Goal: Transaction & Acquisition: Subscribe to service/newsletter

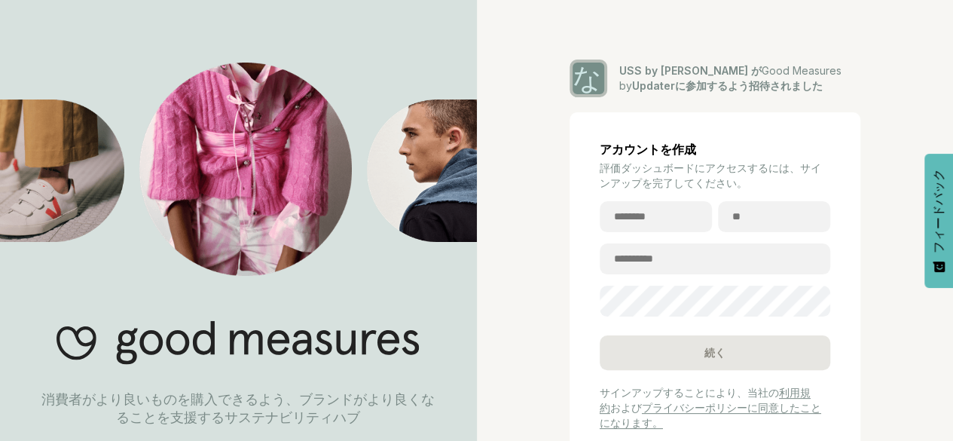
click at [928, 108] on div "あなた USS by papawash が Good Measures by Updaterに参加するよう招待されました アカウントを作成 評価ダッシュボード…" at bounding box center [715, 261] width 477 height 522
click at [936, 58] on div "あなた USS by papawash が Good Measures by Updaterに参加するよう招待されました アカウントを作成 評価ダッシュボード…" at bounding box center [715, 261] width 477 height 522
click at [924, 94] on div "あなた USS by papawash が Good Measures by Updaterに参加するよう招待されました アカウントを作成 評価ダッシュボード…" at bounding box center [715, 261] width 477 height 522
click at [682, 216] on input "text" at bounding box center [656, 216] width 112 height 31
type input "**"
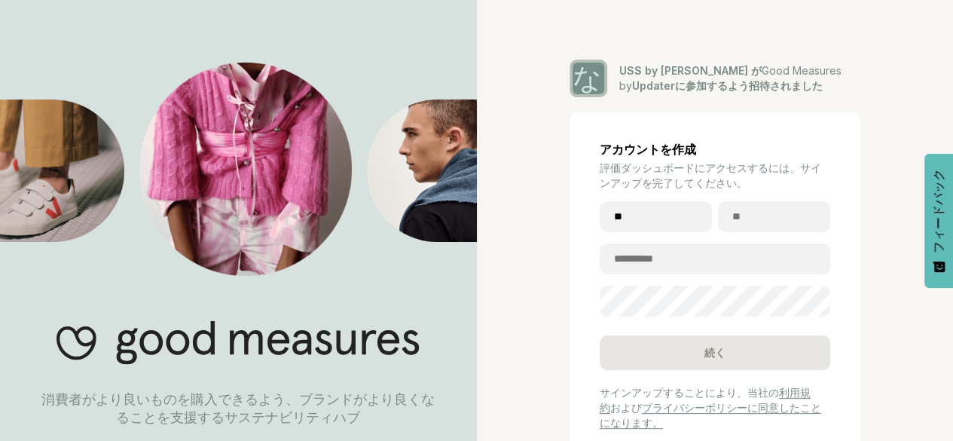
click at [779, 213] on input "text" at bounding box center [774, 216] width 112 height 31
type input "**"
click at [676, 262] on input "email" at bounding box center [715, 258] width 231 height 31
type input "**********"
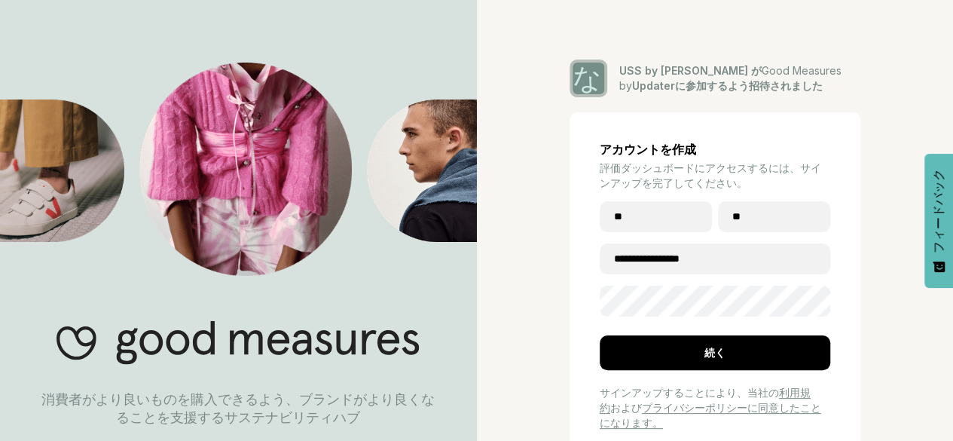
click at [911, 212] on div "**********" at bounding box center [715, 261] width 477 height 522
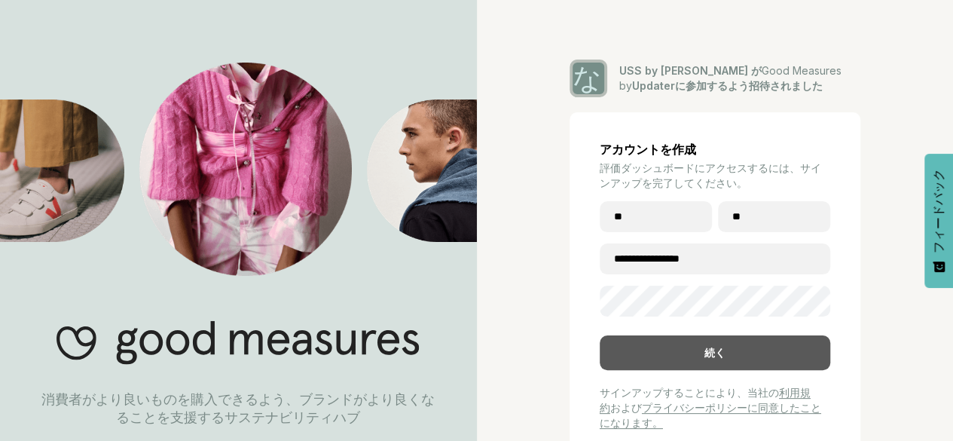
click at [763, 356] on div "続く" at bounding box center [715, 352] width 231 height 35
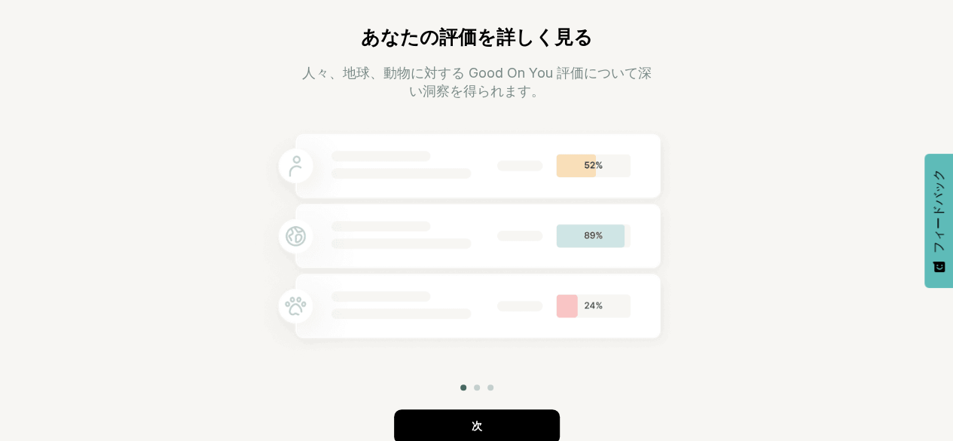
scroll to position [75, 0]
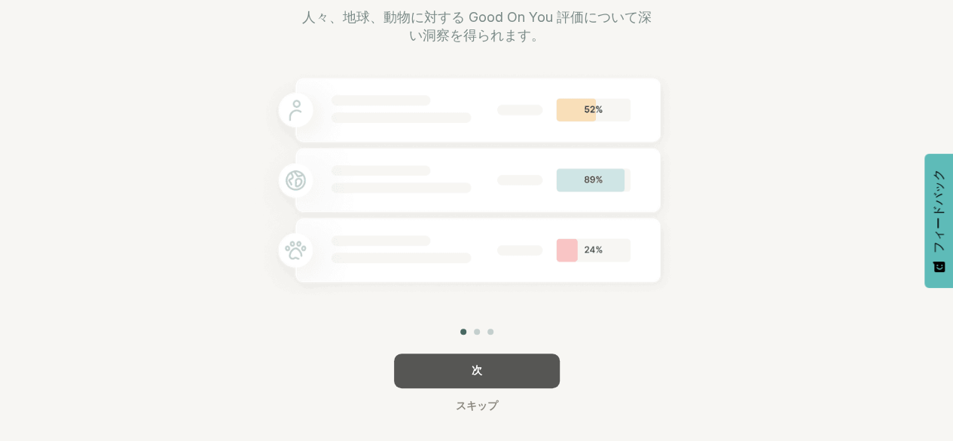
click at [509, 374] on div "次" at bounding box center [477, 370] width 166 height 35
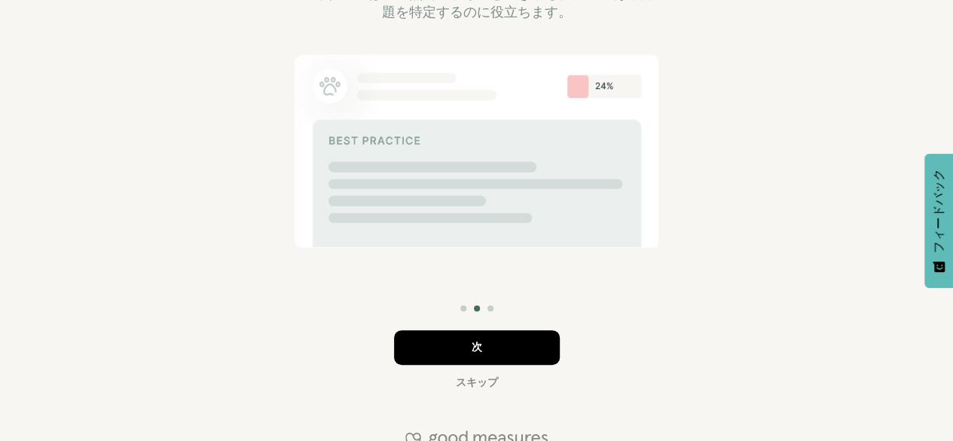
scroll to position [151, 0]
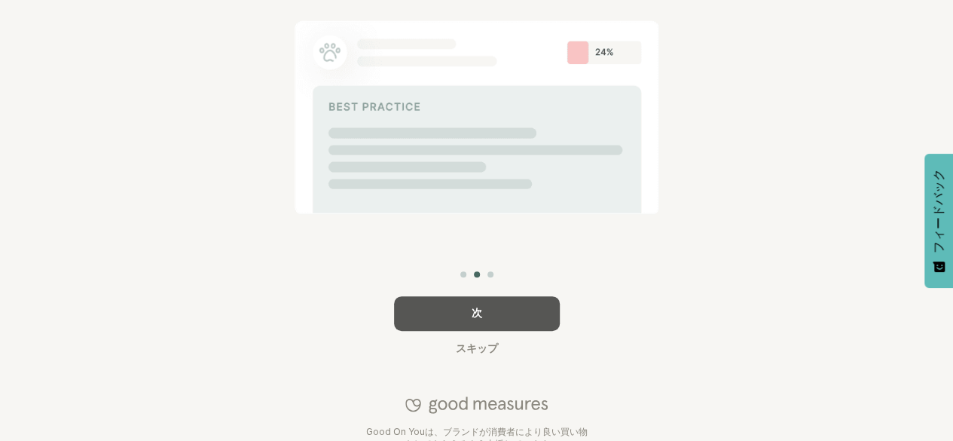
click at [530, 320] on div "次" at bounding box center [477, 313] width 166 height 35
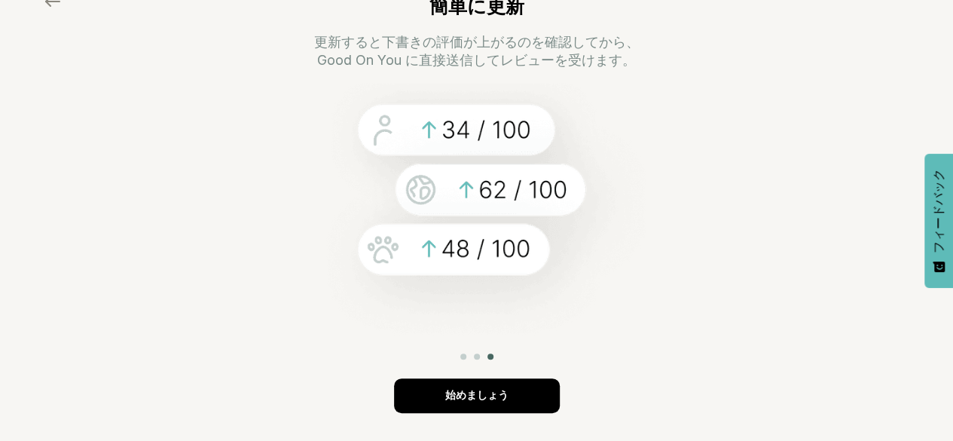
scroll to position [75, 0]
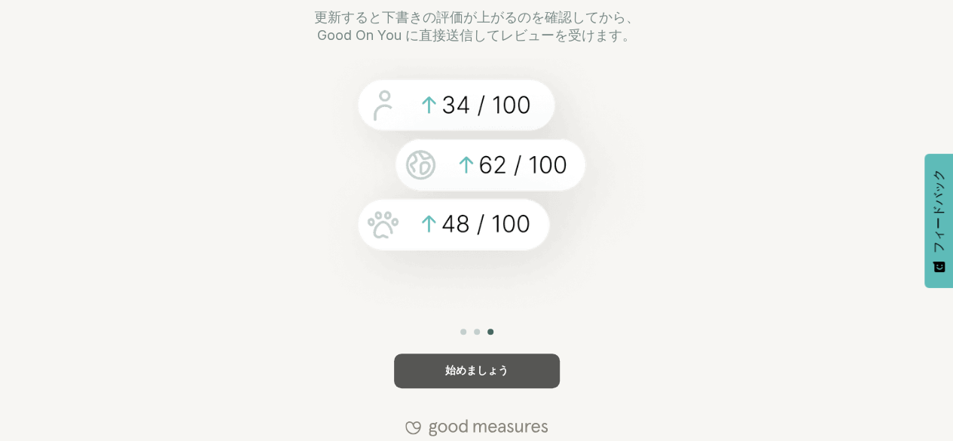
click at [522, 362] on div "始めましょう" at bounding box center [477, 370] width 166 height 35
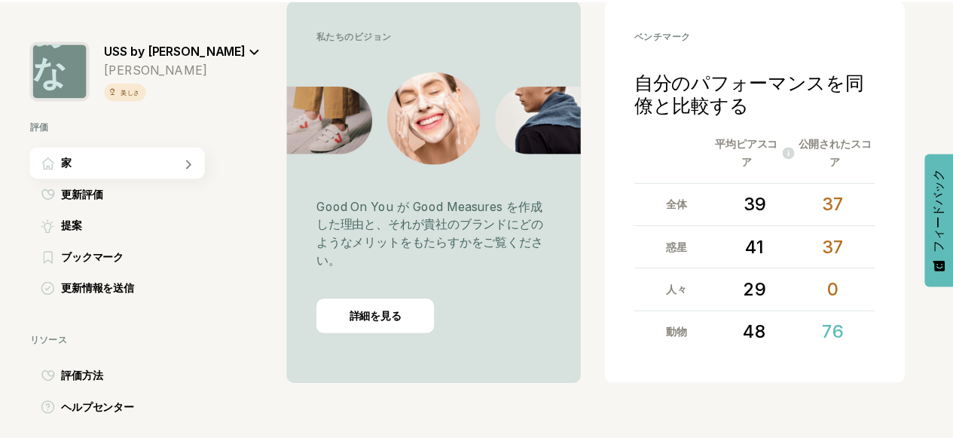
scroll to position [439, 0]
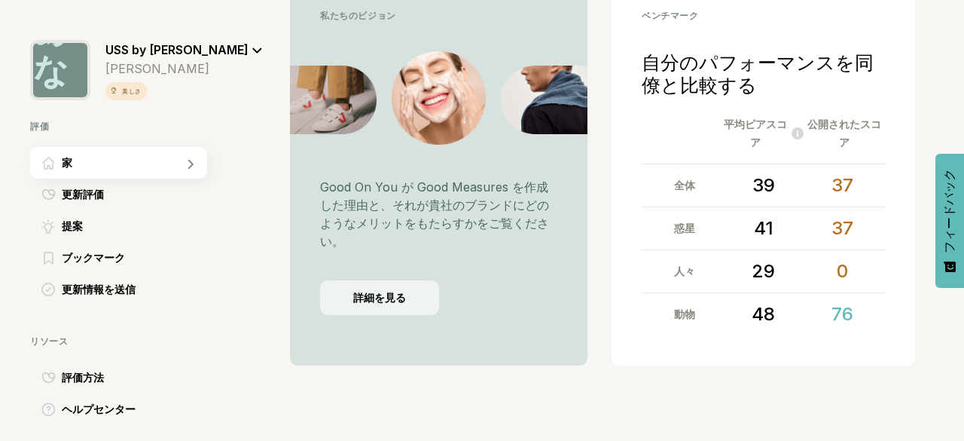
click at [392, 302] on font "詳細を見る" at bounding box center [379, 297] width 53 height 13
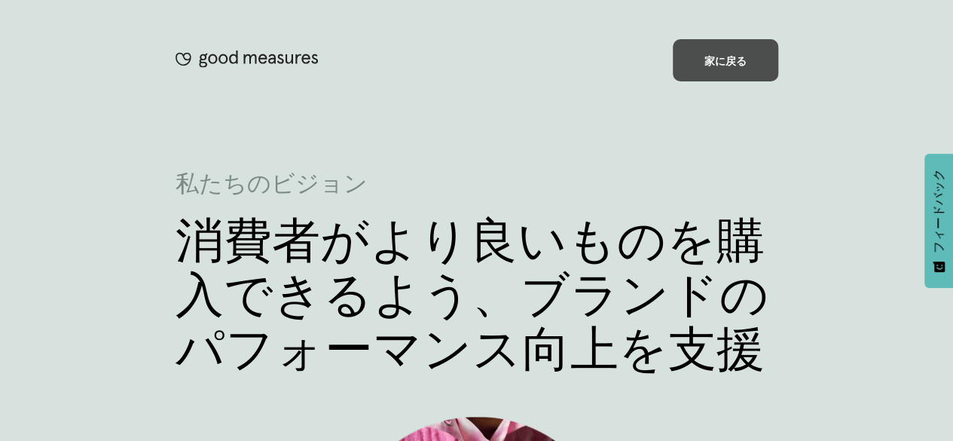
click at [726, 60] on font "家に戻る" at bounding box center [725, 60] width 42 height 13
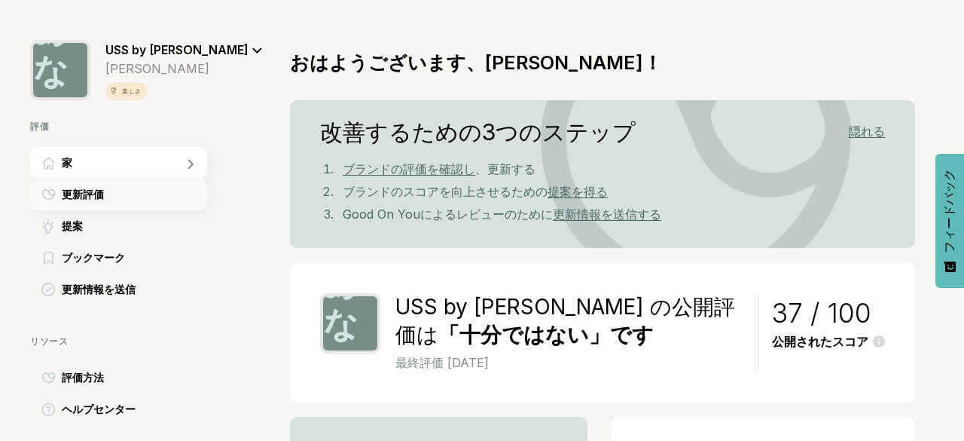
click at [108, 200] on div "更新評価" at bounding box center [118, 195] width 177 height 32
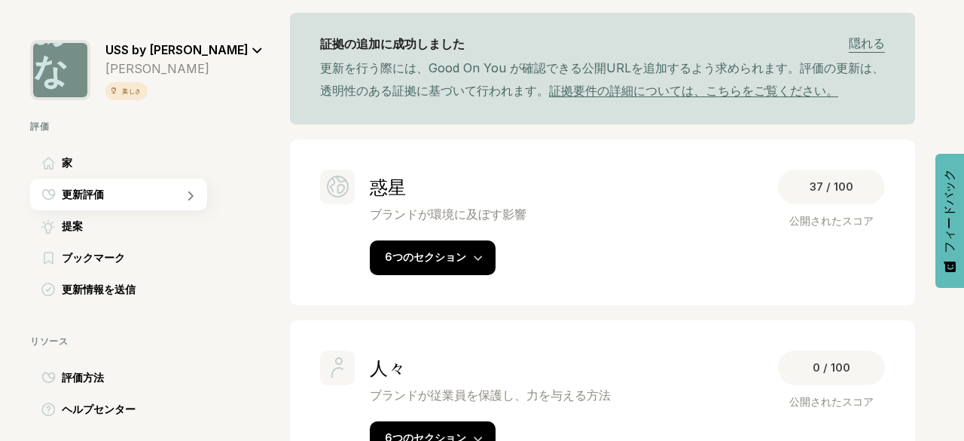
scroll to position [301, 0]
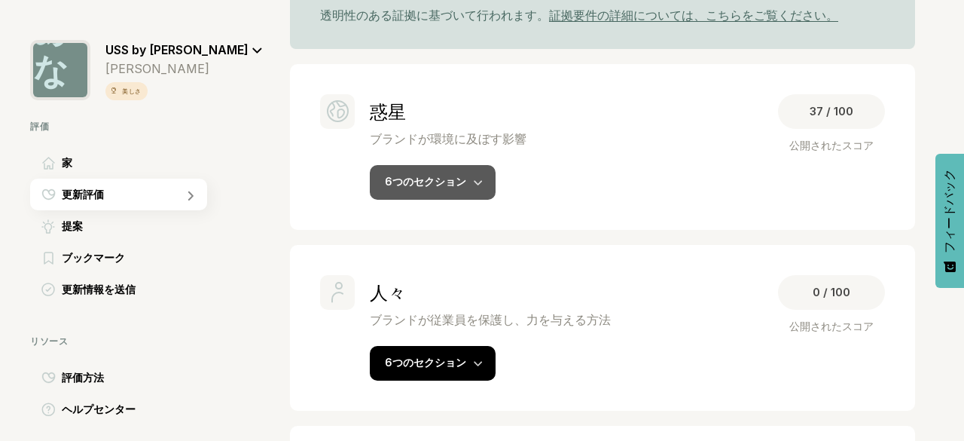
click at [472, 187] on div "6つのセクション" at bounding box center [433, 182] width 126 height 35
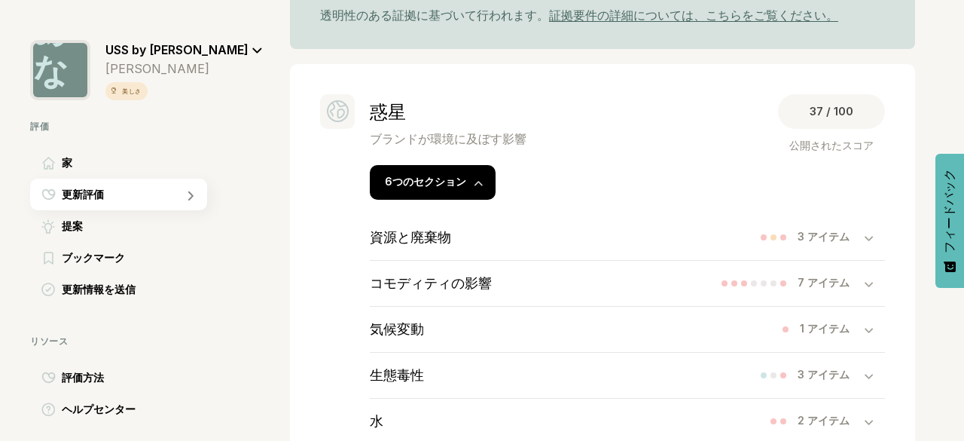
click at [851, 244] on div "3 アイテム" at bounding box center [831, 237] width 67 height 14
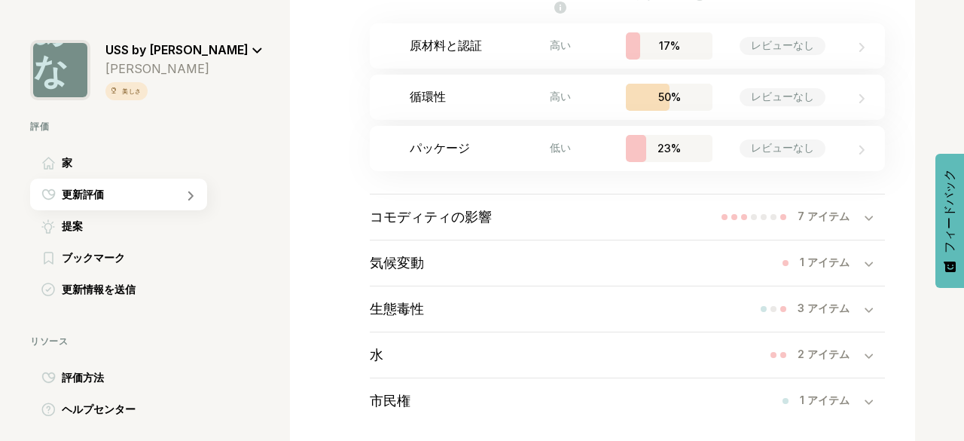
scroll to position [603, 0]
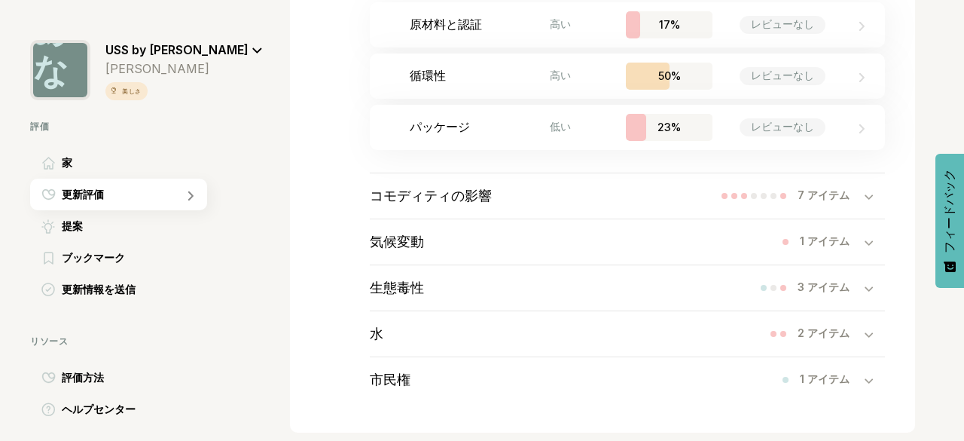
click at [856, 203] on div "7 アイテム" at bounding box center [803, 195] width 163 height 15
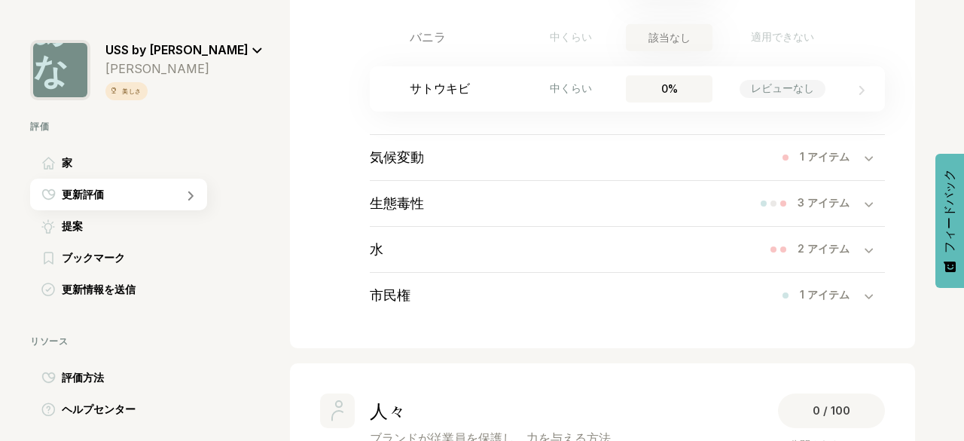
scroll to position [1130, 0]
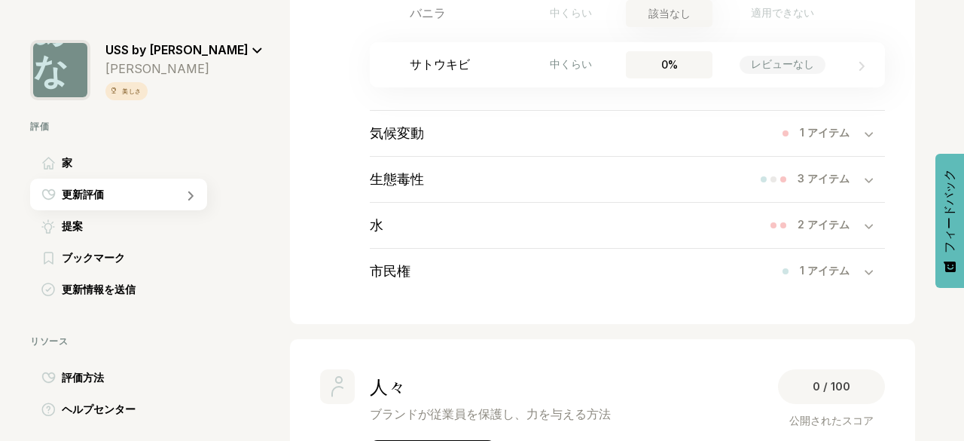
click at [865, 141] on div at bounding box center [875, 133] width 20 height 15
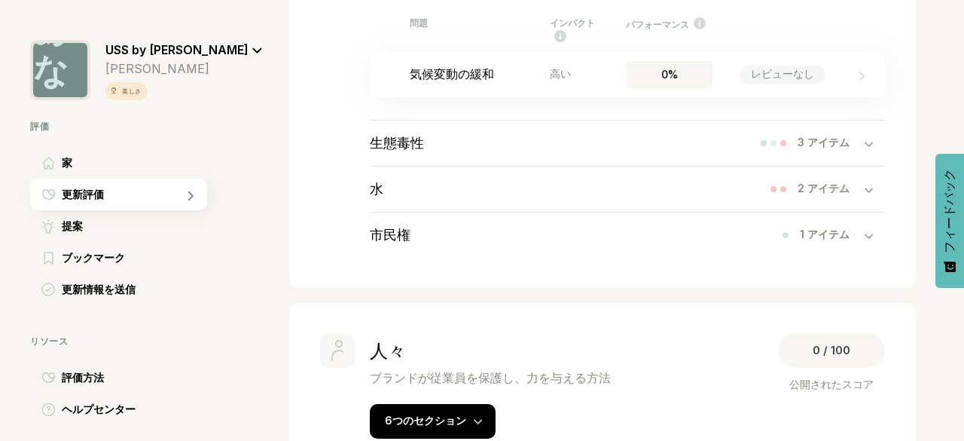
scroll to position [1281, 0]
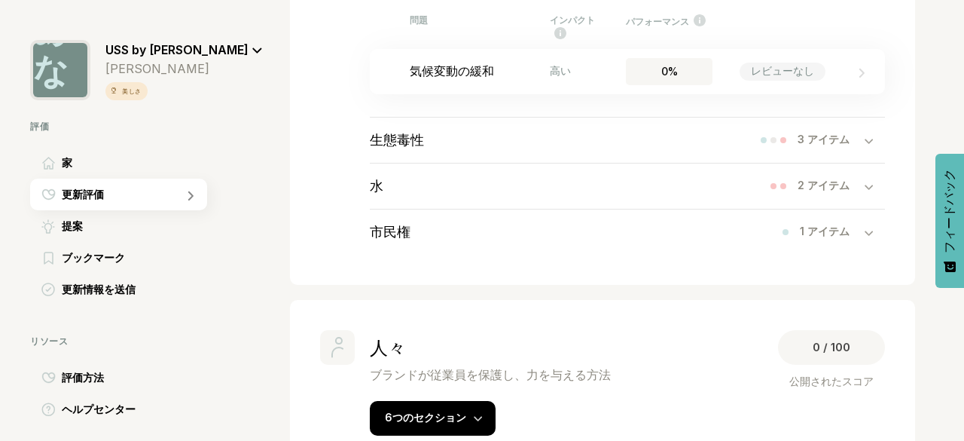
click at [865, 148] on div at bounding box center [875, 140] width 20 height 15
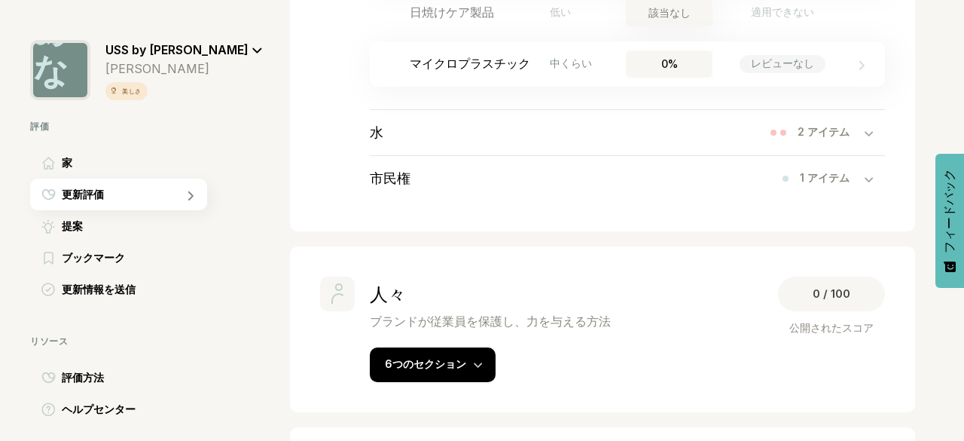
scroll to position [1582, 0]
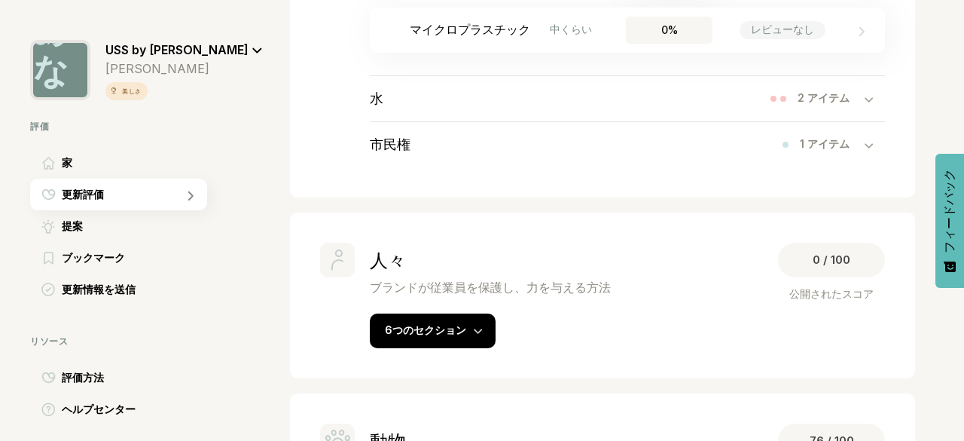
click at [860, 120] on div "水 2 アイテム" at bounding box center [627, 98] width 515 height 45
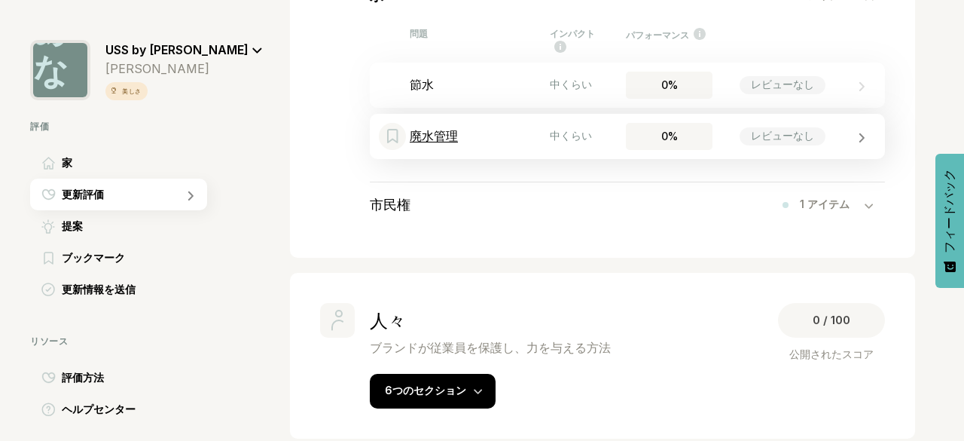
scroll to position [1733, 0]
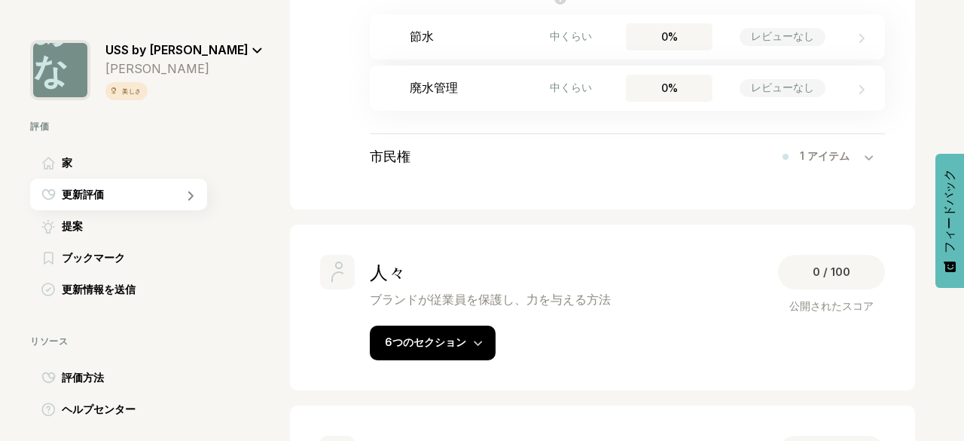
click at [865, 161] on icon at bounding box center [869, 158] width 9 height 6
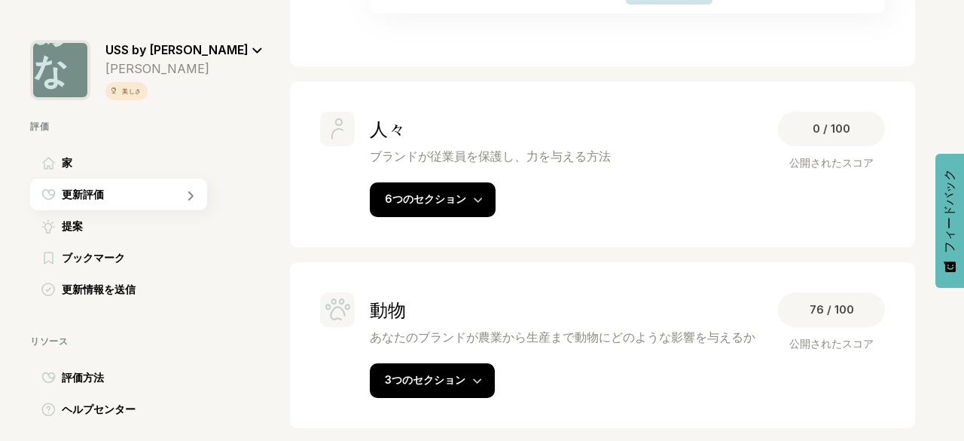
scroll to position [2003, 0]
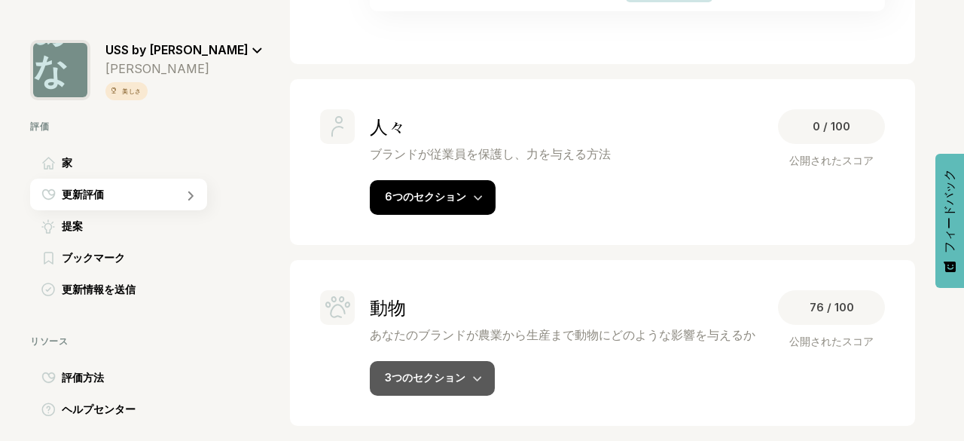
click at [478, 378] on icon at bounding box center [477, 379] width 9 height 6
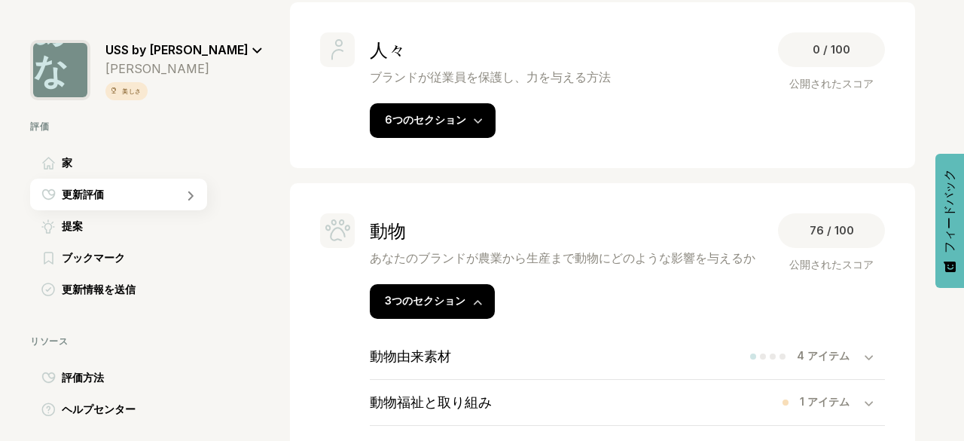
scroll to position [2159, 0]
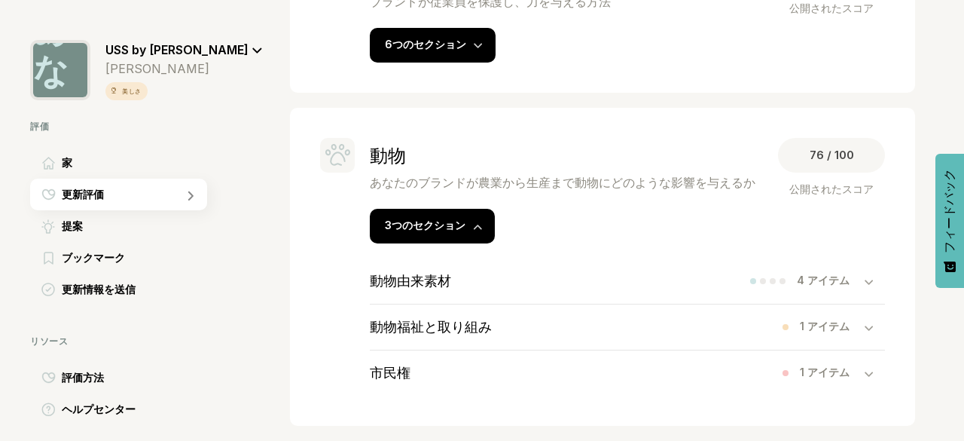
click at [851, 284] on div "4 アイテム" at bounding box center [831, 280] width 68 height 14
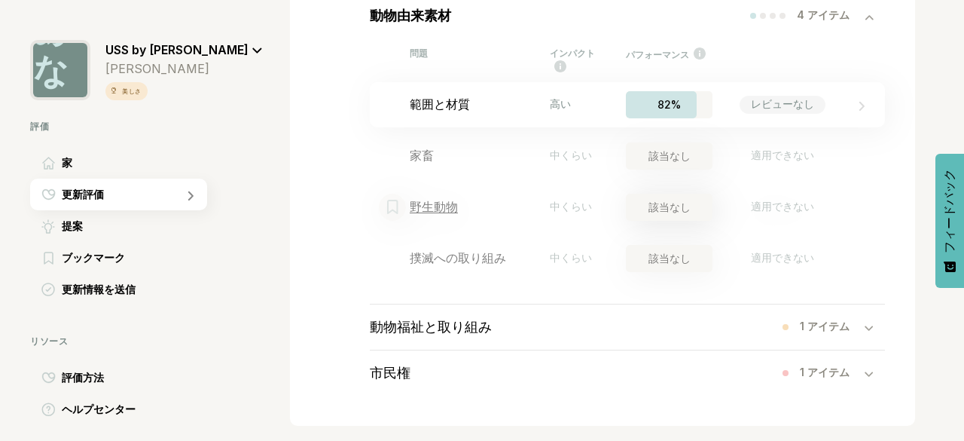
scroll to position [2424, 0]
click at [865, 328] on icon at bounding box center [869, 328] width 9 height 6
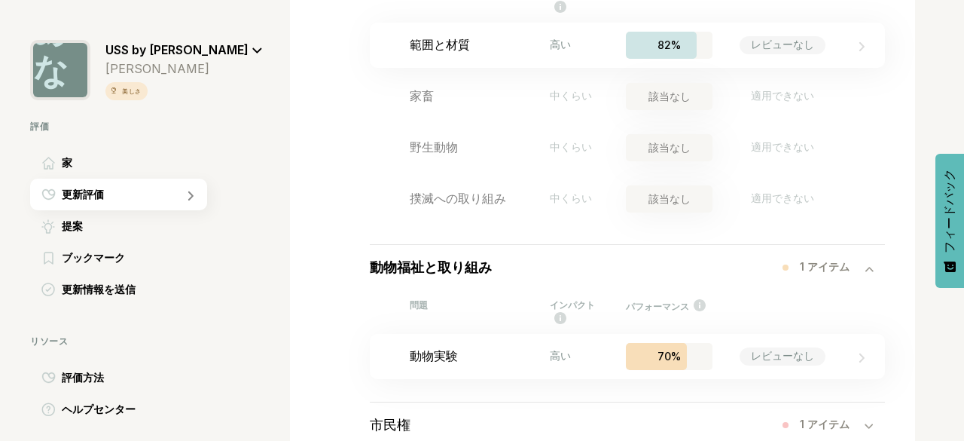
scroll to position [2536, 0]
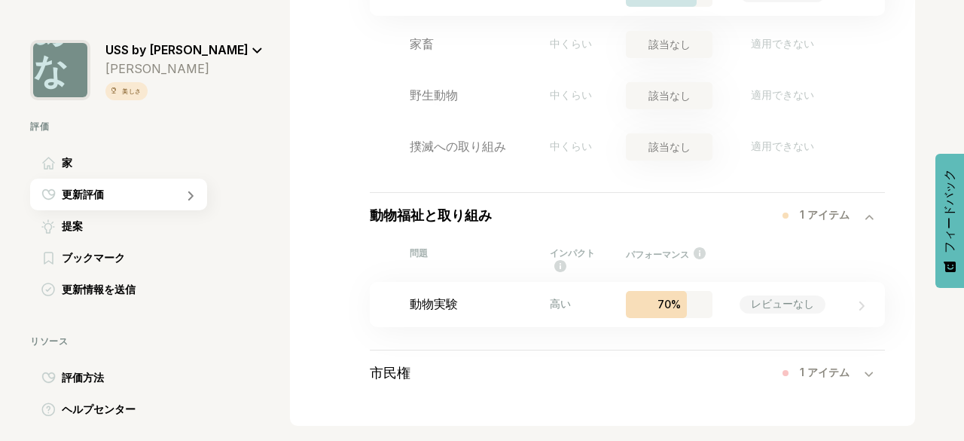
click at [865, 376] on icon at bounding box center [869, 374] width 9 height 6
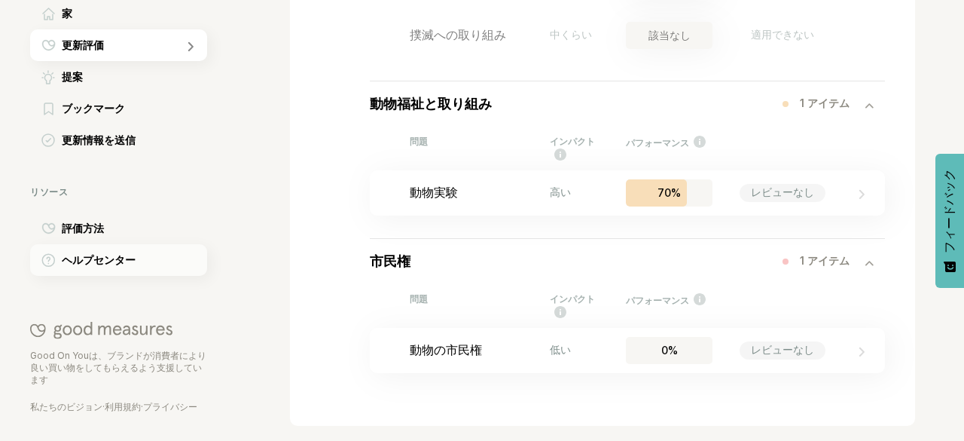
scroll to position [151, 0]
click at [134, 85] on div "提案" at bounding box center [118, 76] width 177 height 32
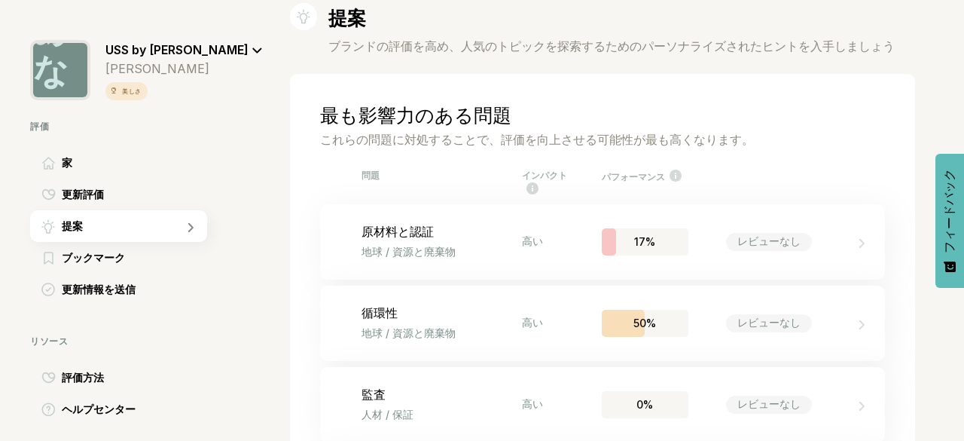
scroll to position [151, 0]
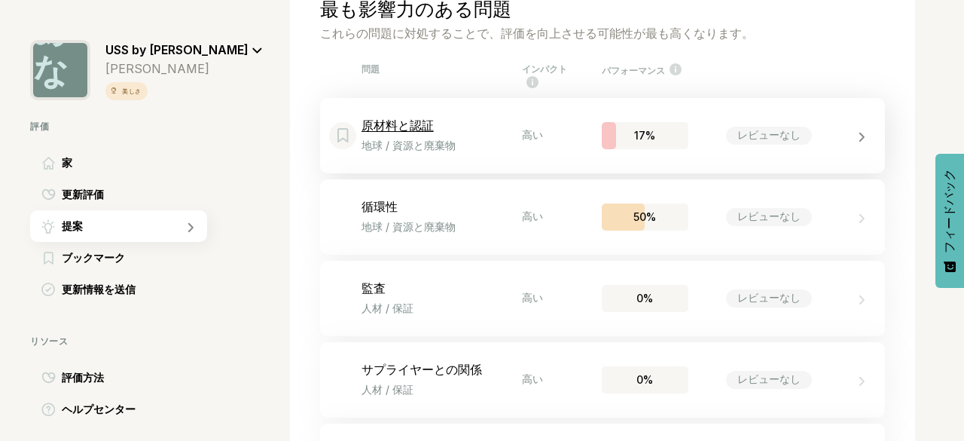
click at [859, 142] on icon at bounding box center [862, 137] width 7 height 11
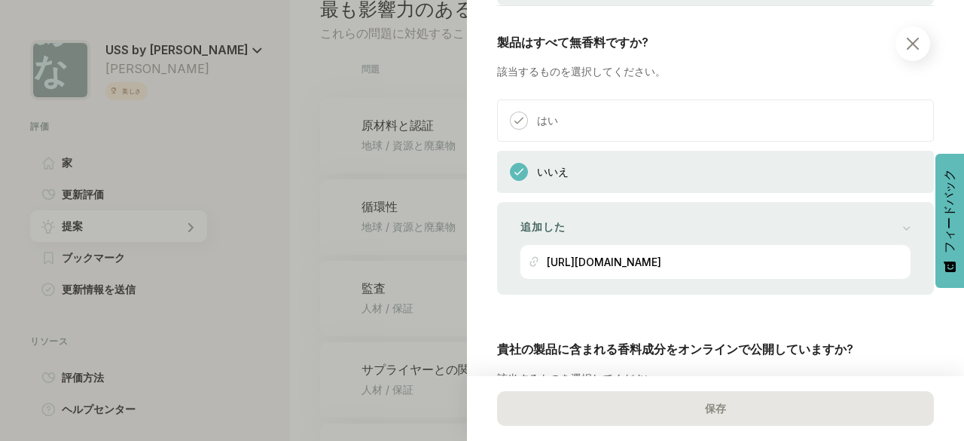
scroll to position [301, 0]
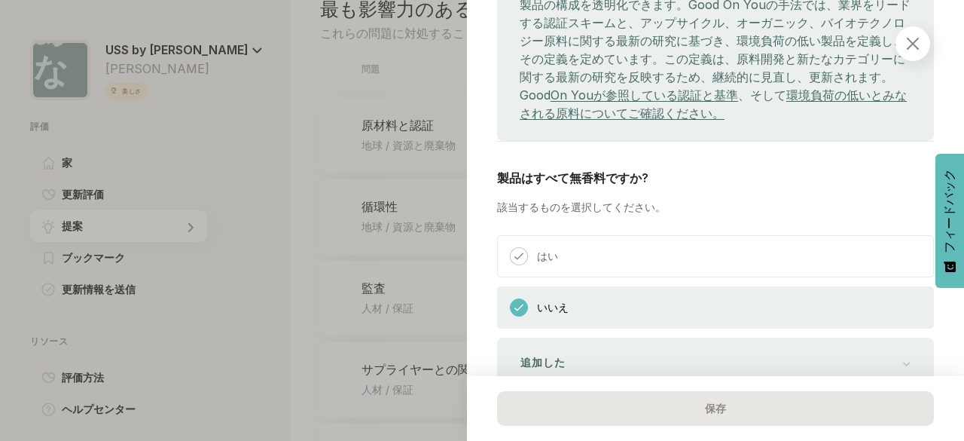
click at [910, 40] on img at bounding box center [913, 44] width 12 height 12
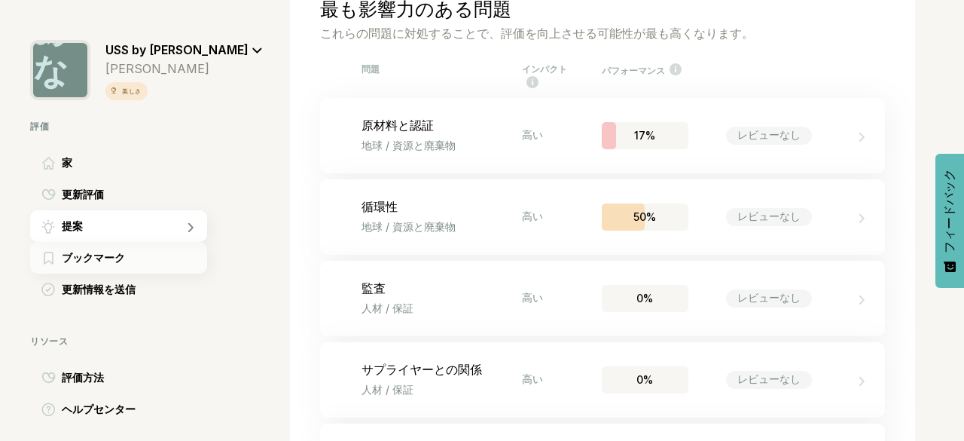
click at [123, 259] on font "ブックマーク" at bounding box center [93, 257] width 63 height 13
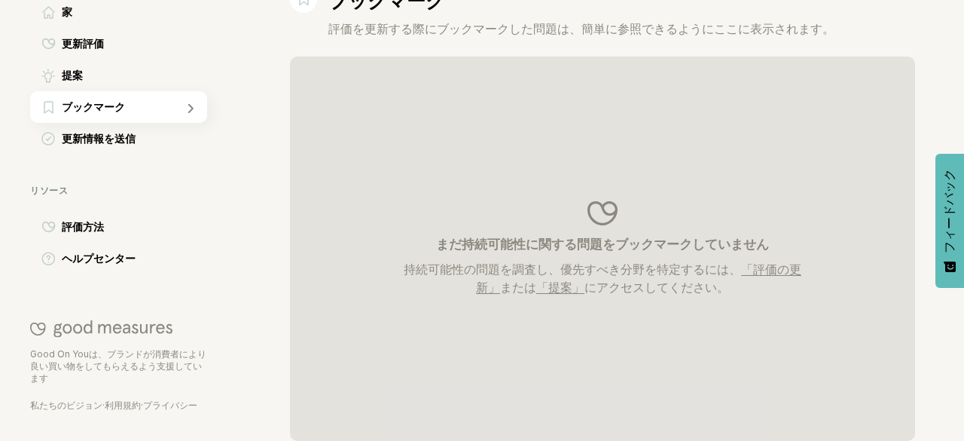
scroll to position [151, 0]
click at [101, 227] on font "評価方法" at bounding box center [83, 226] width 42 height 13
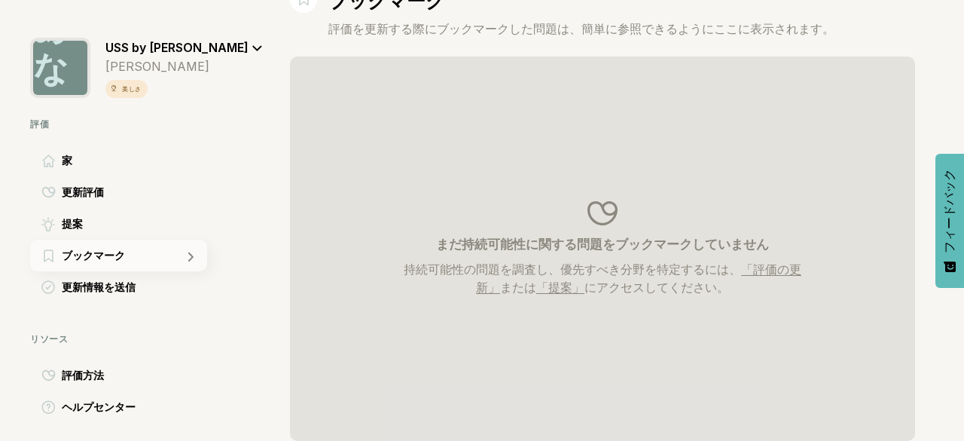
scroll to position [0, 0]
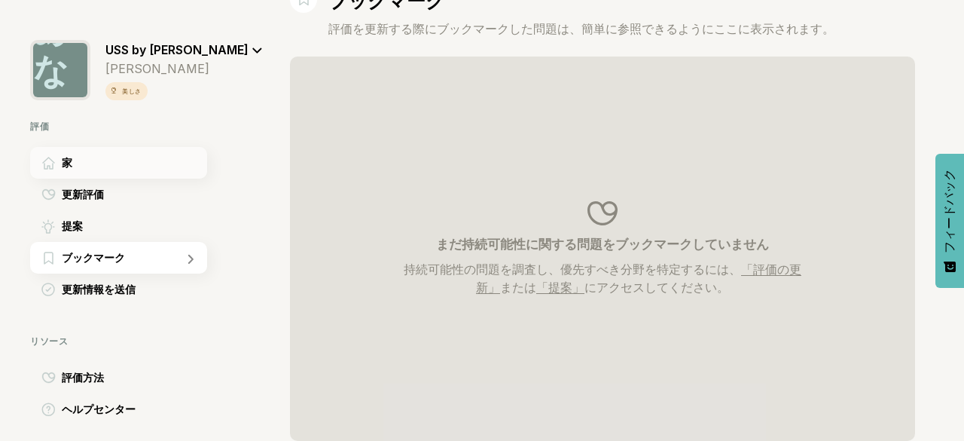
click at [124, 169] on div "家" at bounding box center [118, 163] width 177 height 32
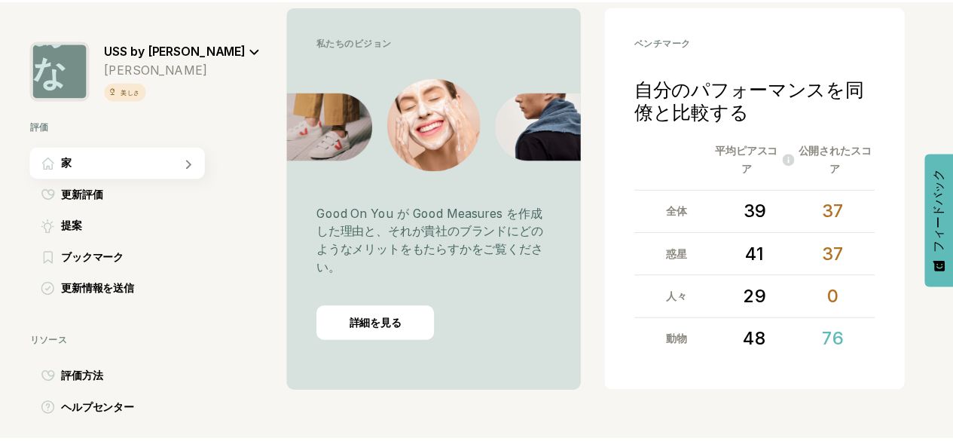
scroll to position [439, 0]
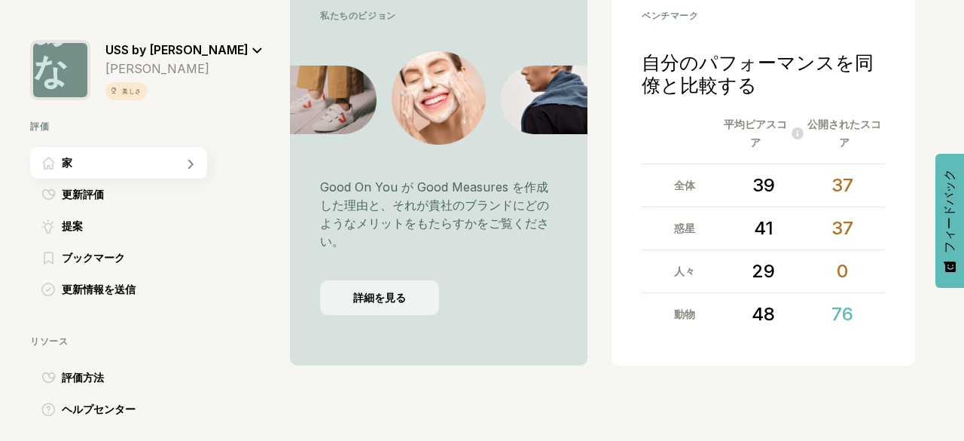
click at [395, 301] on font "詳細を見る" at bounding box center [379, 297] width 53 height 13
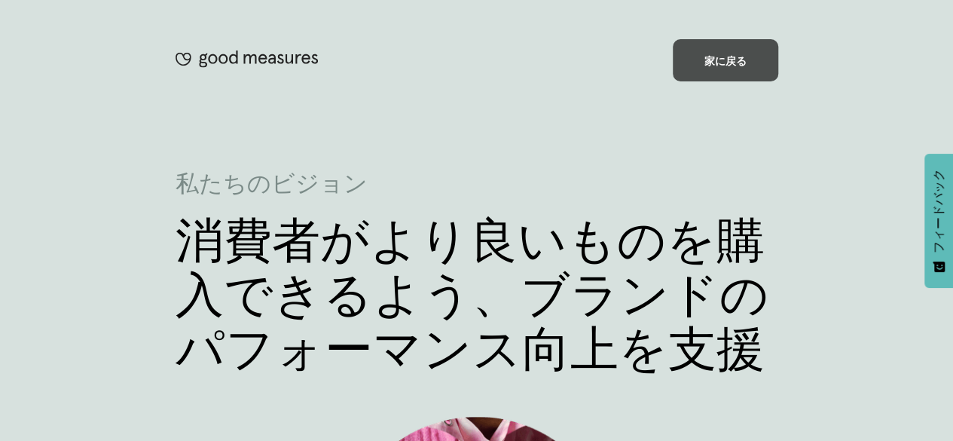
click at [733, 61] on font "家に戻る" at bounding box center [725, 60] width 42 height 13
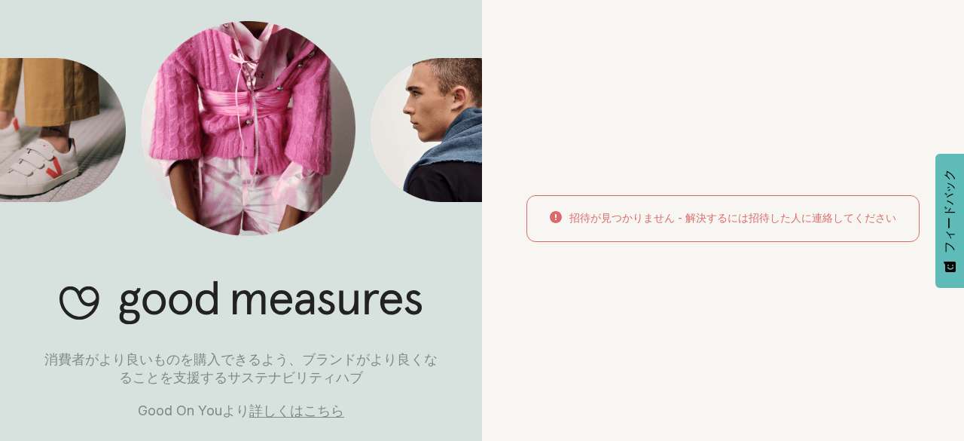
click at [737, 211] on font "招待が見つかりません - 解決するには招待した人に連絡してください" at bounding box center [732, 217] width 327 height 13
click at [325, 411] on font "詳しくはこちら" at bounding box center [296, 410] width 95 height 16
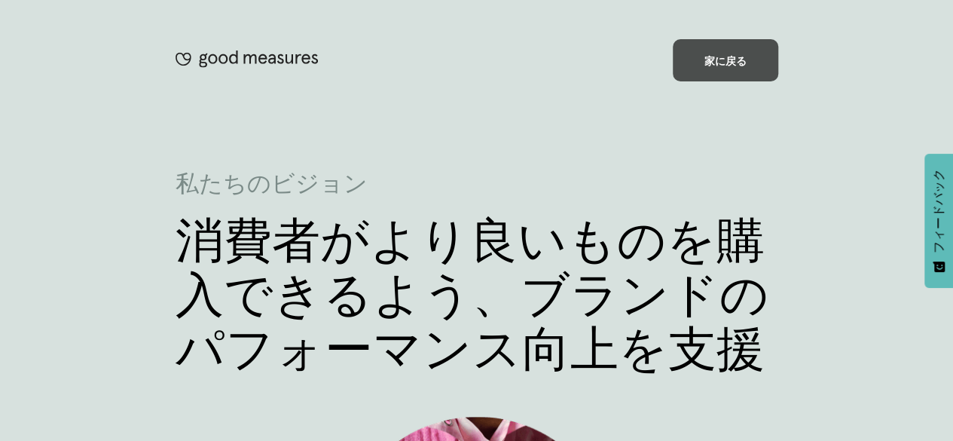
click at [725, 72] on div "家に戻る" at bounding box center [725, 60] width 105 height 42
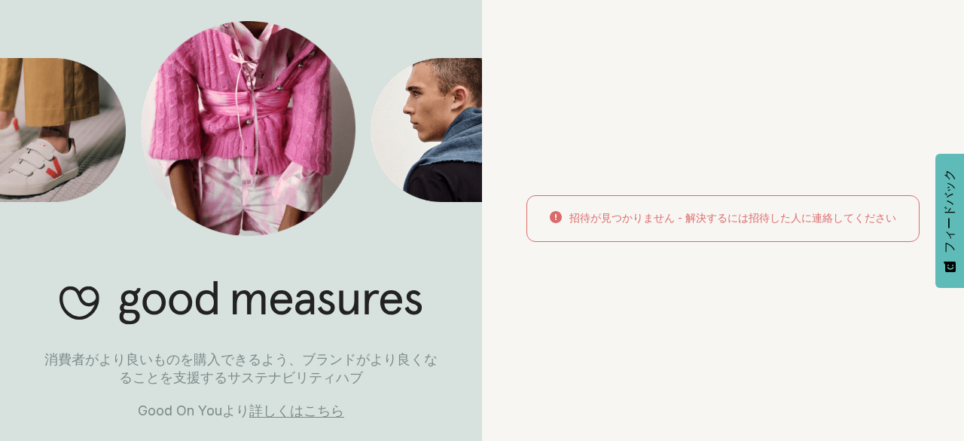
click at [772, 224] on div "招待が見つかりません - 解決するには招待した人に連絡してください" at bounding box center [732, 218] width 327 height 15
click at [297, 409] on font "詳しくはこちら" at bounding box center [296, 410] width 95 height 16
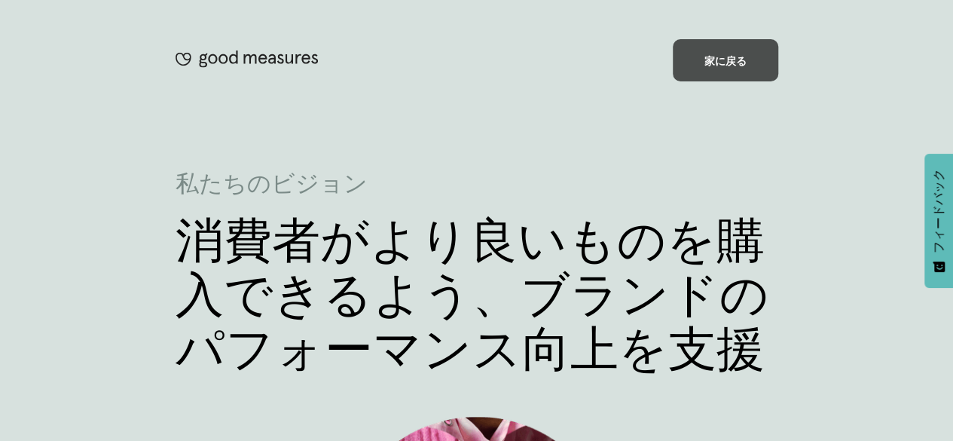
click at [720, 63] on font "家に戻る" at bounding box center [725, 60] width 42 height 13
